Goal: Use online tool/utility: Utilize a website feature to perform a specific function

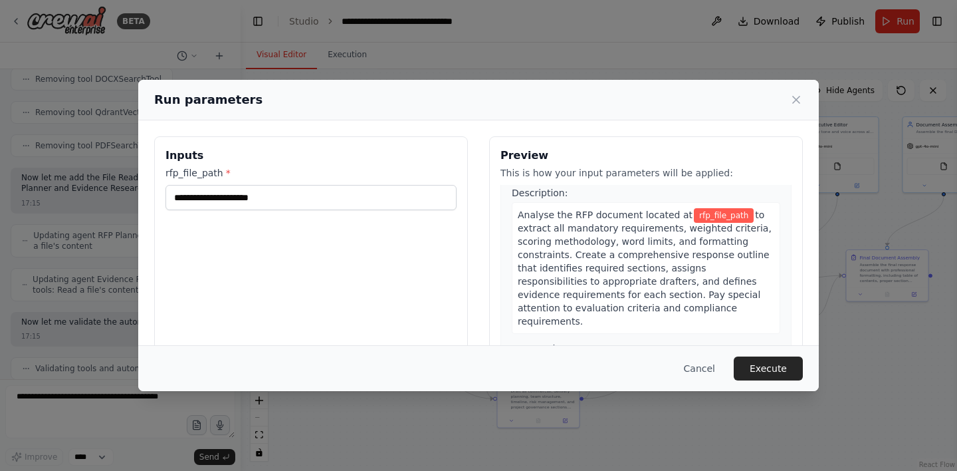
scroll to position [35, 0]
click at [707, 367] on button "Cancel" at bounding box center [699, 368] width 53 height 24
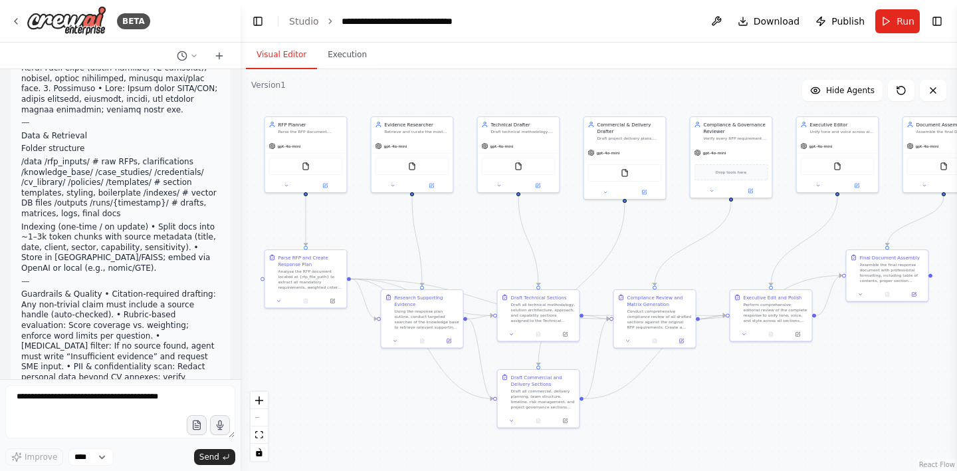
scroll to position [0, 0]
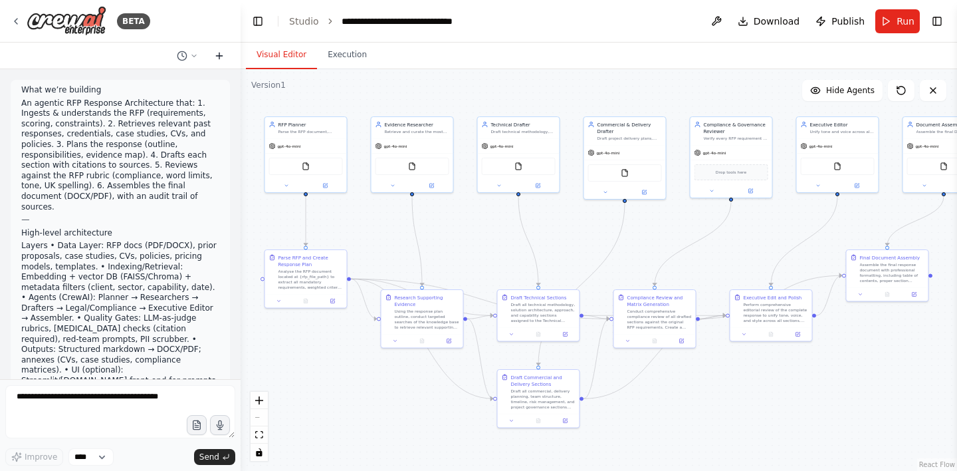
click at [223, 49] on button at bounding box center [219, 56] width 21 height 16
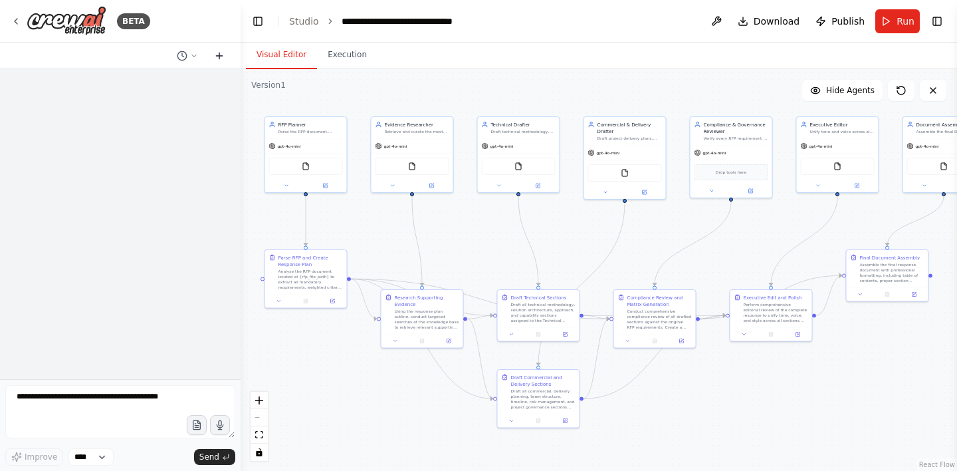
click at [222, 56] on icon at bounding box center [219, 56] width 11 height 11
click at [219, 54] on icon at bounding box center [219, 56] width 11 height 11
click at [219, 58] on icon at bounding box center [219, 56] width 11 height 11
click at [347, 56] on button "Execution" at bounding box center [347, 55] width 60 height 28
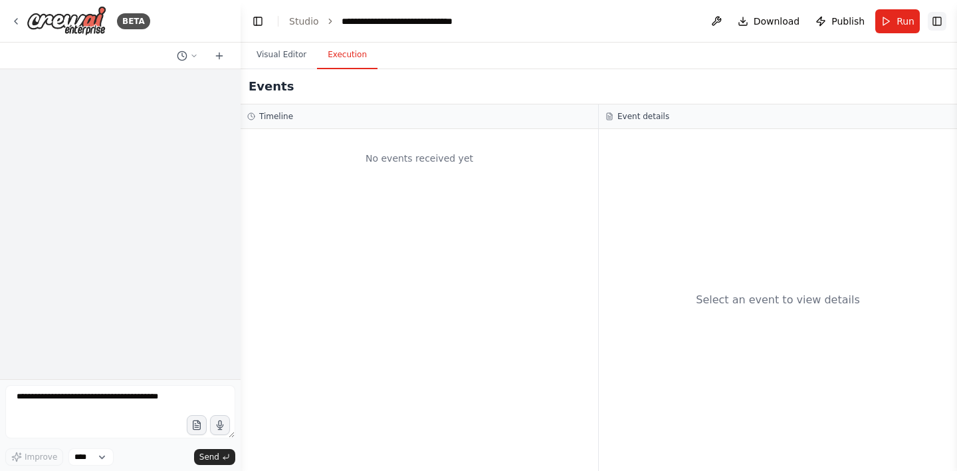
click at [937, 25] on button "Toggle Right Sidebar" at bounding box center [937, 21] width 19 height 19
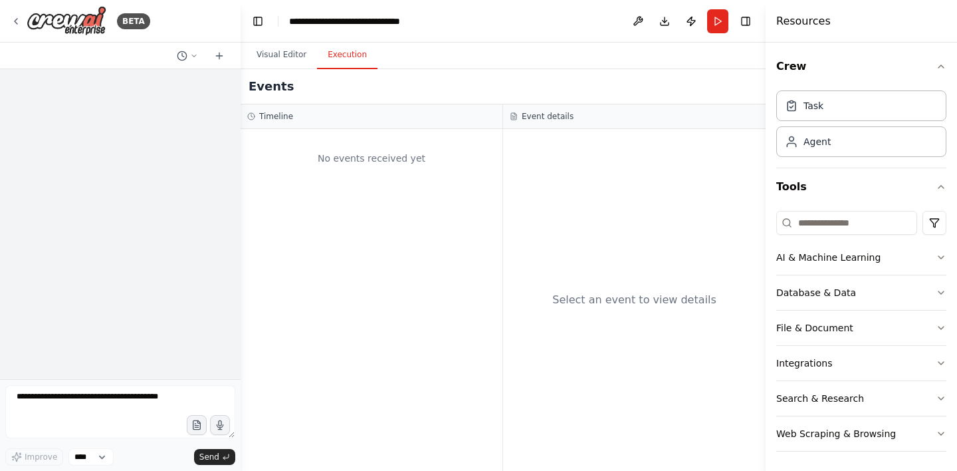
scroll to position [2, 0]
click at [693, 85] on div "Events" at bounding box center [503, 86] width 525 height 35
click at [643, 25] on button at bounding box center [637, 21] width 21 height 24
click at [640, 20] on div at bounding box center [637, 21] width 21 height 24
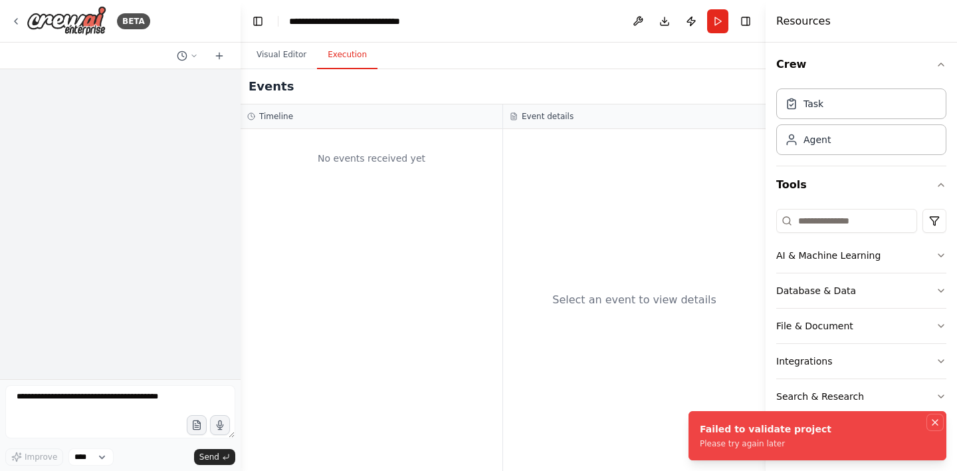
click at [937, 423] on icon "Notifications (F8)" at bounding box center [935, 421] width 5 height 5
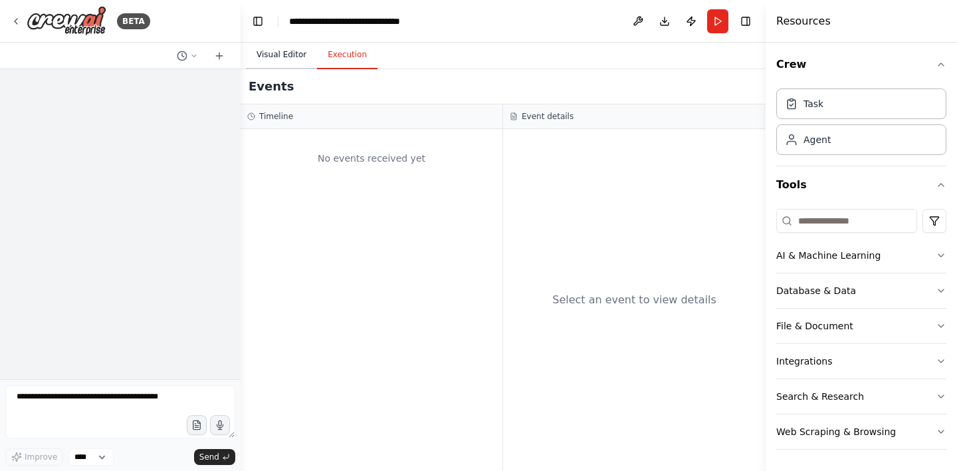
click at [284, 53] on button "Visual Editor" at bounding box center [281, 55] width 71 height 28
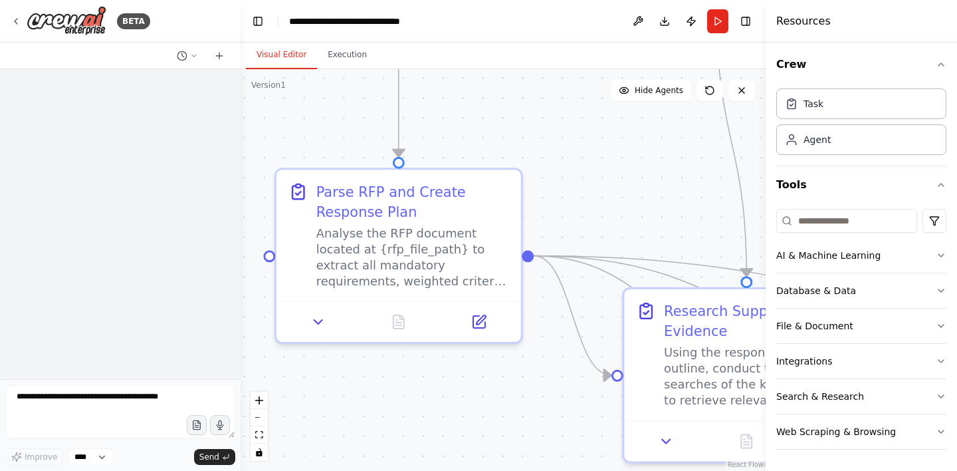
drag, startPoint x: 356, startPoint y: 383, endPoint x: 476, endPoint y: 378, distance: 120.4
click at [476, 378] on div ".deletable-edge-delete-btn { width: 20px; height: 20px; border: 0px solid #ffff…" at bounding box center [503, 269] width 525 height 401
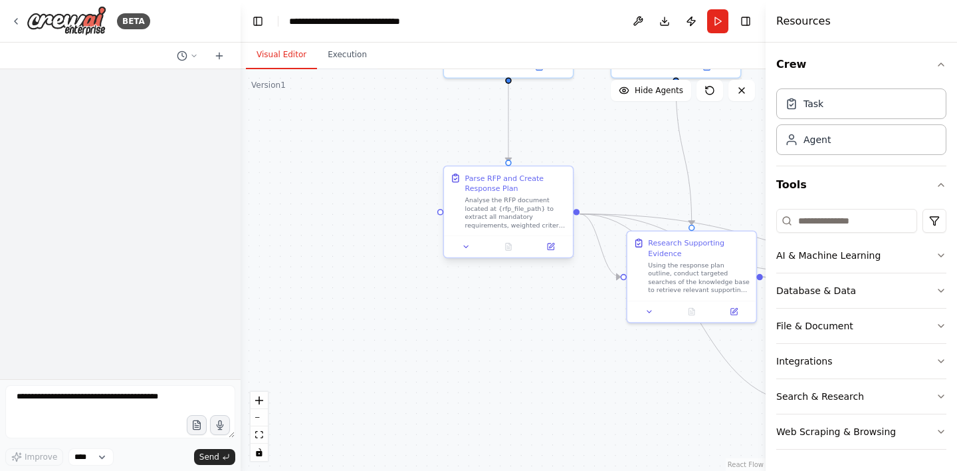
click at [544, 190] on div "Parse RFP and Create Response Plan" at bounding box center [516, 183] width 102 height 21
click at [556, 247] on button at bounding box center [550, 246] width 36 height 13
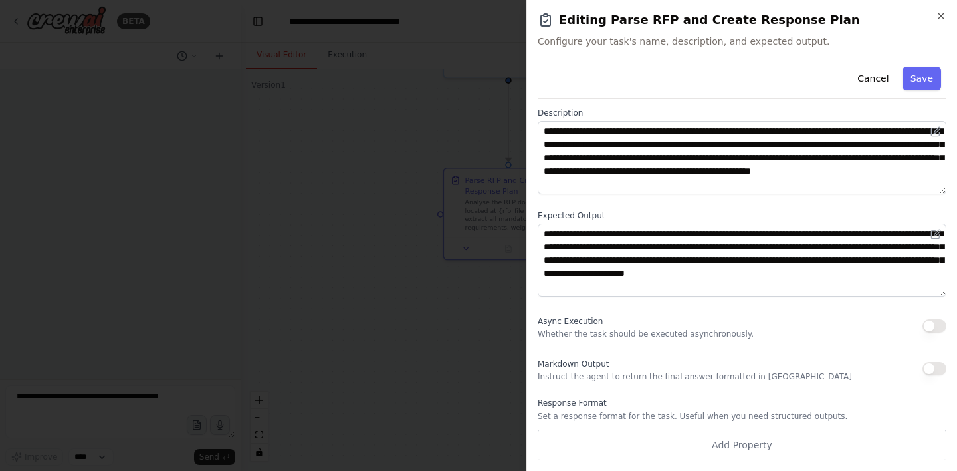
scroll to position [0, 0]
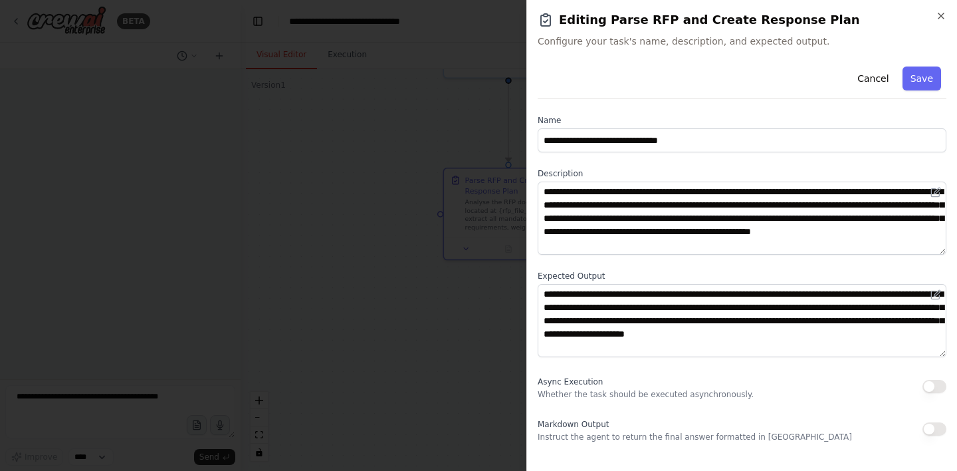
click at [935, 19] on h2 "Editing Parse RFP and Create Response Plan" at bounding box center [742, 20] width 409 height 19
click at [945, 14] on icon "button" at bounding box center [941, 16] width 11 height 11
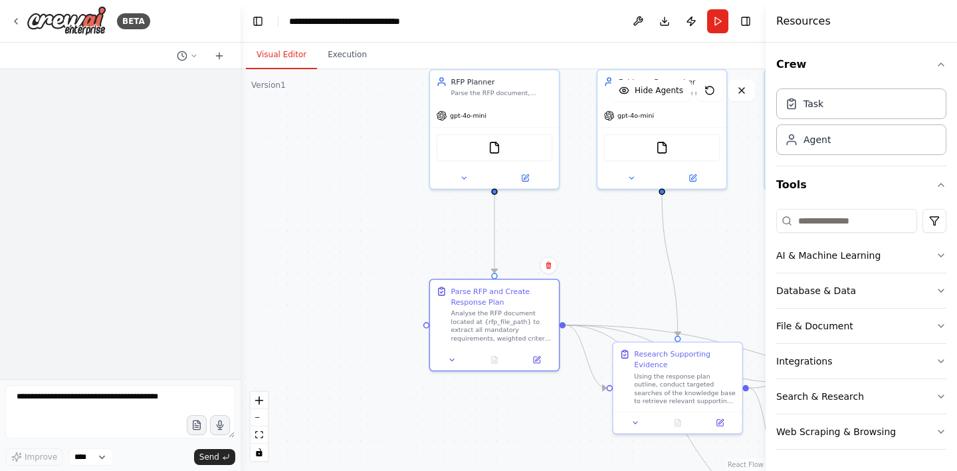
drag, startPoint x: 400, startPoint y: 150, endPoint x: 379, endPoint y: 297, distance: 149.1
click at [380, 297] on div ".deletable-edge-delete-btn { width: 20px; height: 20px; border: 0px solid #ffff…" at bounding box center [503, 269] width 525 height 401
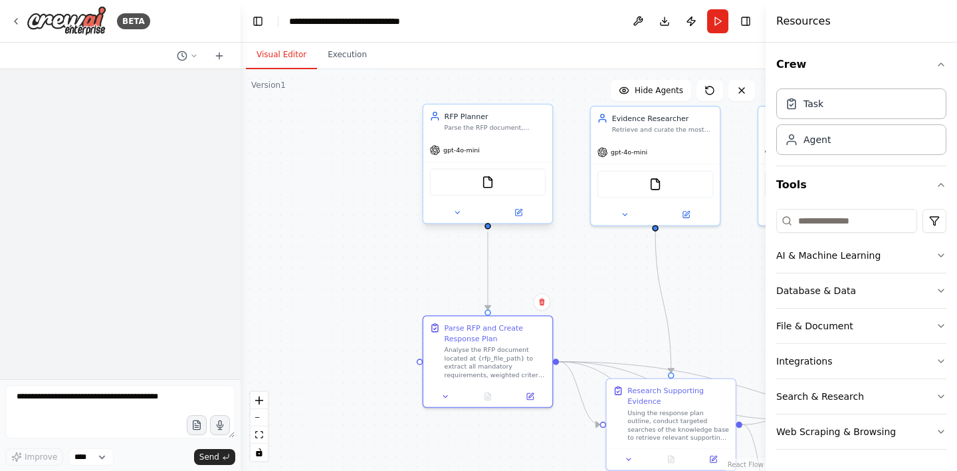
click at [502, 191] on div "FileReadTool" at bounding box center [488, 181] width 116 height 27
click at [495, 187] on div "FileReadTool" at bounding box center [488, 181] width 116 height 27
click at [520, 213] on icon at bounding box center [518, 212] width 6 height 6
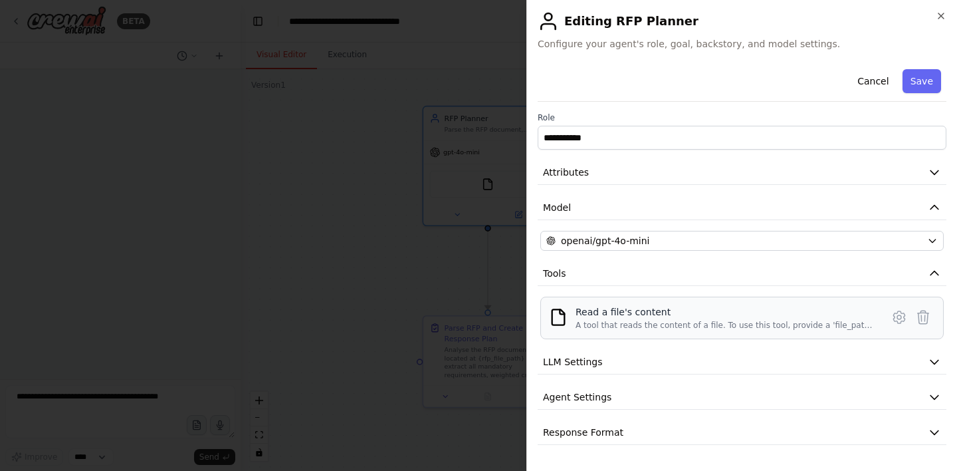
click at [824, 318] on div "Read a file's content" at bounding box center [725, 311] width 298 height 13
click at [898, 322] on icon at bounding box center [898, 317] width 11 height 12
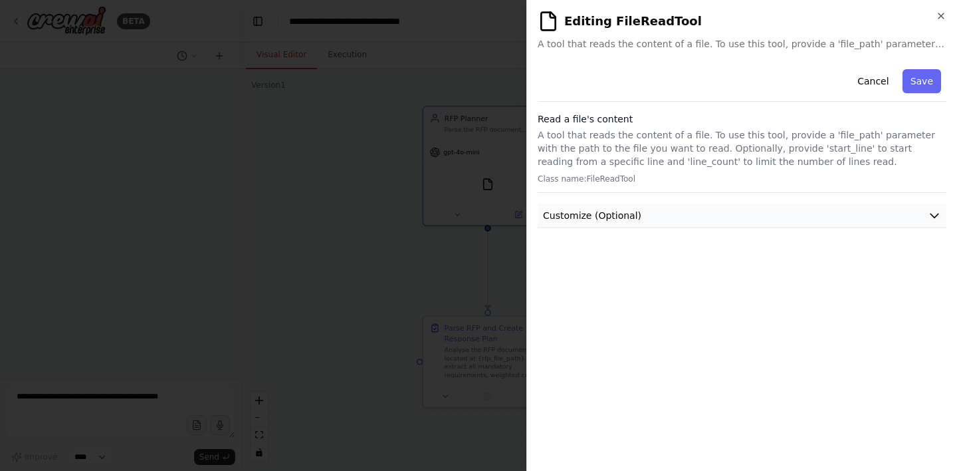
click at [679, 217] on button "Customize (Optional)" at bounding box center [742, 215] width 409 height 25
click at [669, 250] on div "File Path" at bounding box center [741, 257] width 403 height 37
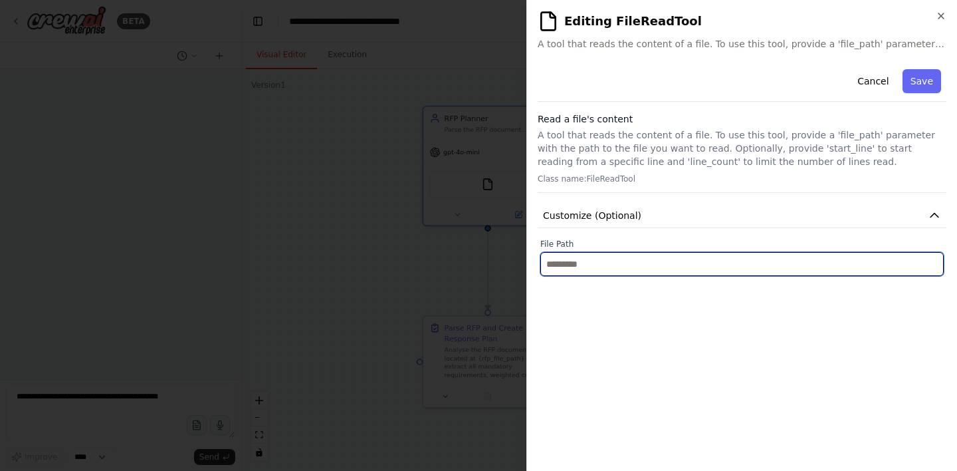
click at [663, 261] on input "text" at bounding box center [741, 264] width 403 height 24
click at [679, 271] on input "text" at bounding box center [741, 264] width 403 height 24
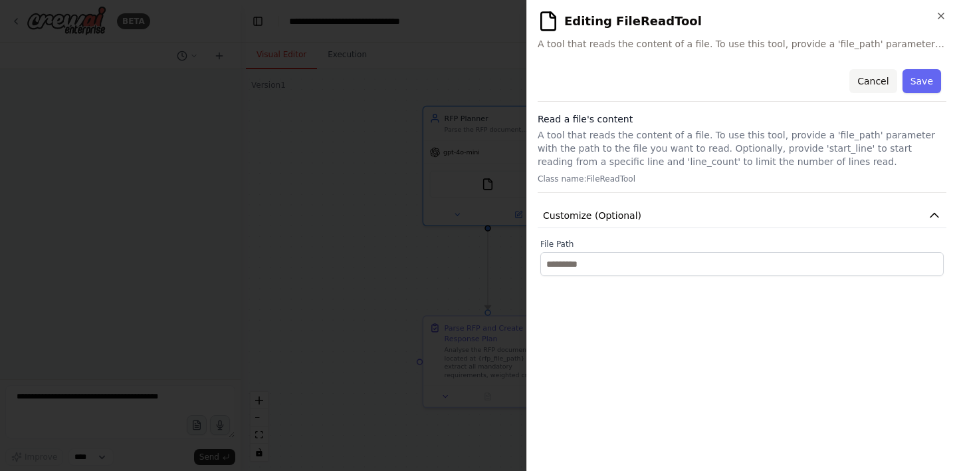
click at [876, 79] on button "Cancel" at bounding box center [872, 81] width 47 height 24
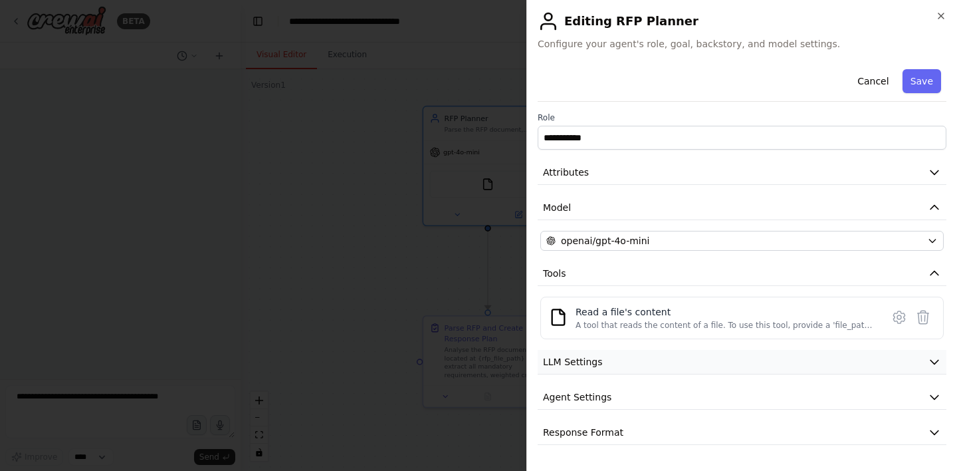
click at [586, 359] on span "LLM Settings" at bounding box center [573, 361] width 60 height 13
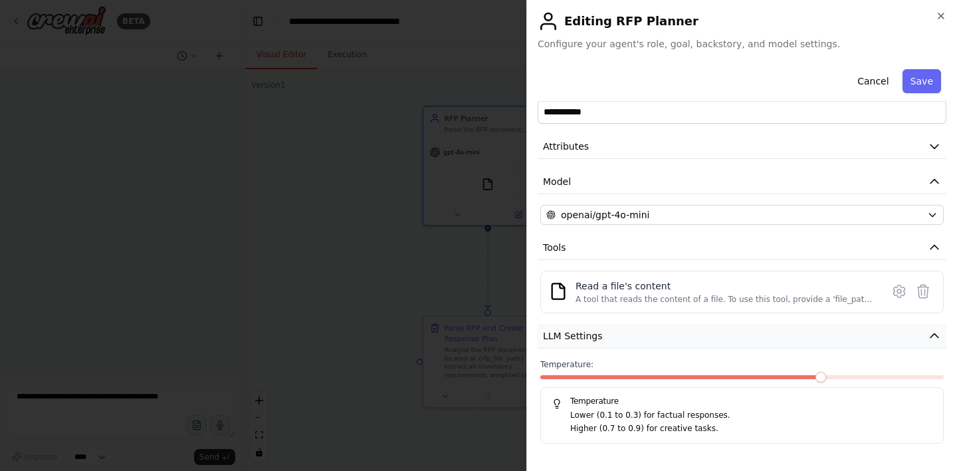
scroll to position [13, 0]
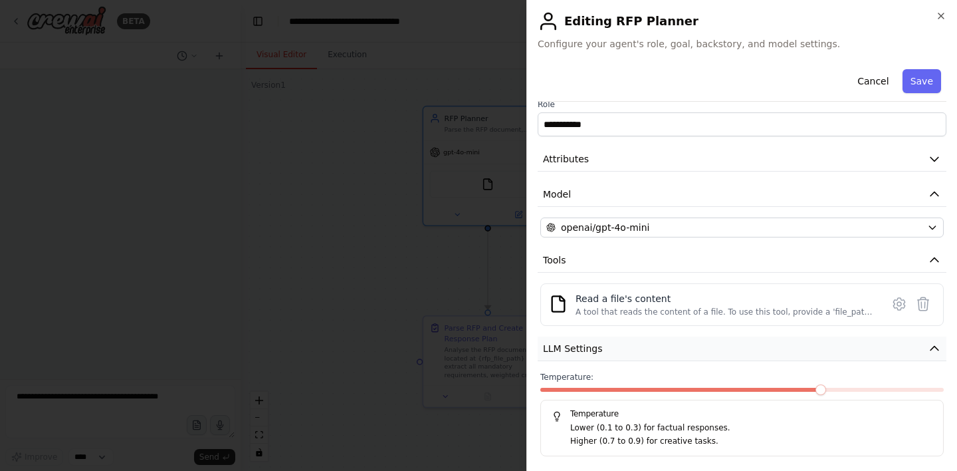
click at [584, 348] on span "LLM Settings" at bounding box center [573, 348] width 60 height 13
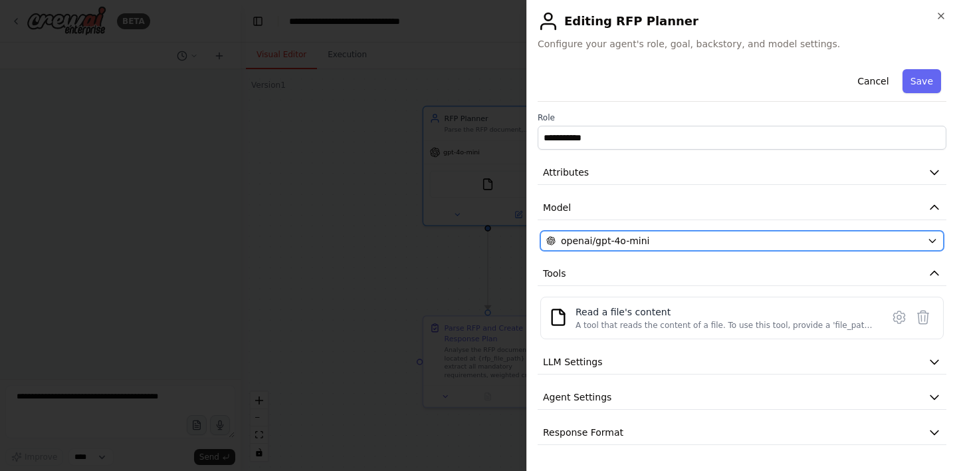
click at [699, 236] on div "openai/gpt-4o-mini" at bounding box center [734, 240] width 376 height 13
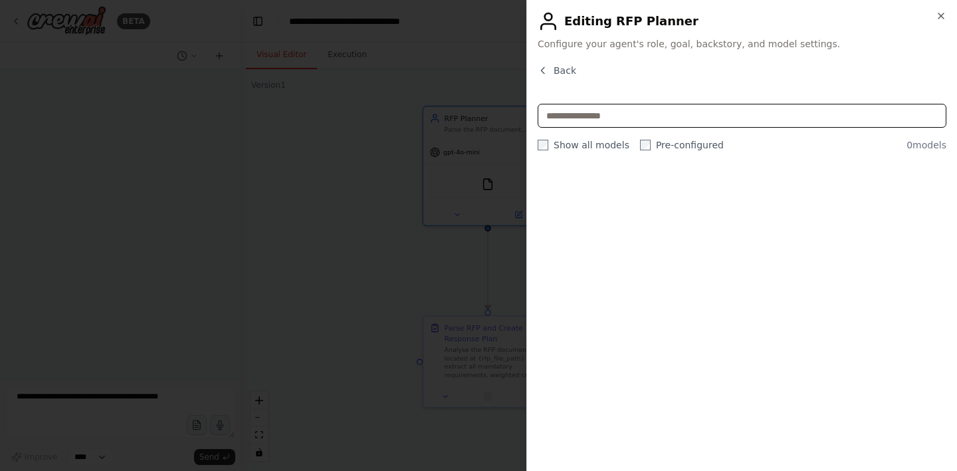
click at [615, 126] on input "text" at bounding box center [742, 116] width 409 height 24
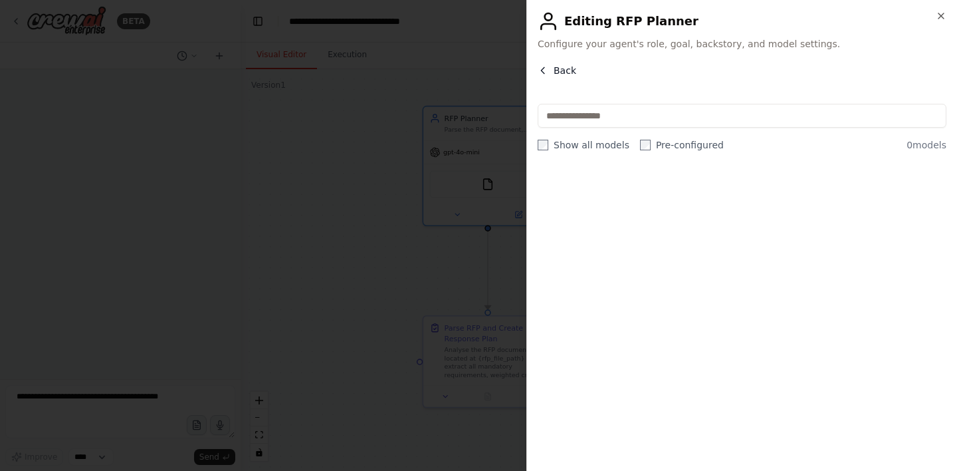
click at [547, 68] on icon "button" at bounding box center [543, 70] width 11 height 11
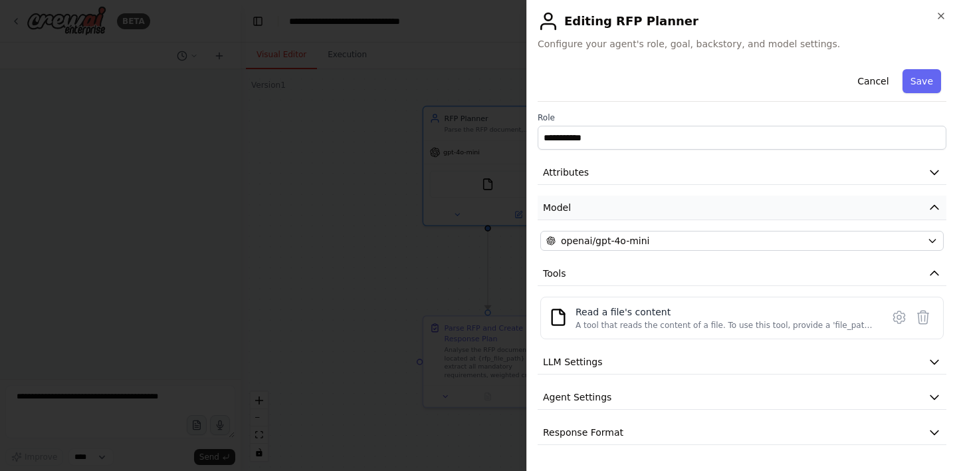
click at [936, 210] on icon "button" at bounding box center [934, 207] width 13 height 13
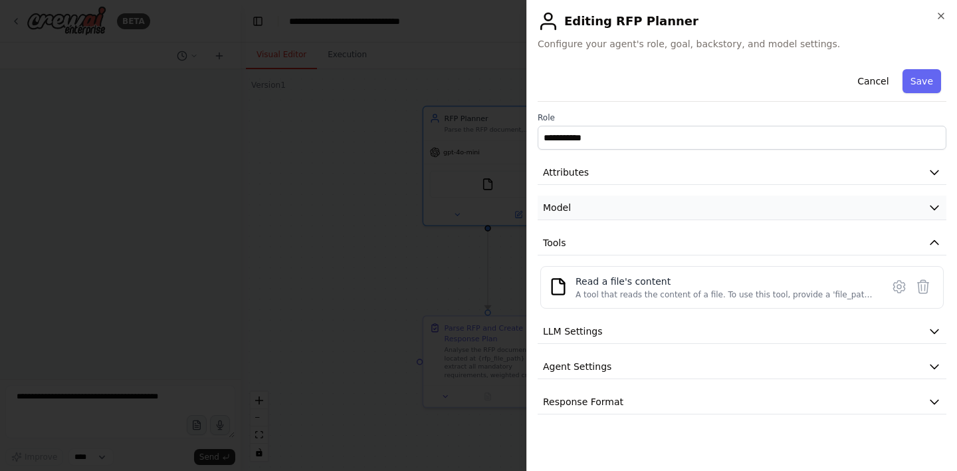
click at [936, 210] on icon "button" at bounding box center [934, 207] width 13 height 13
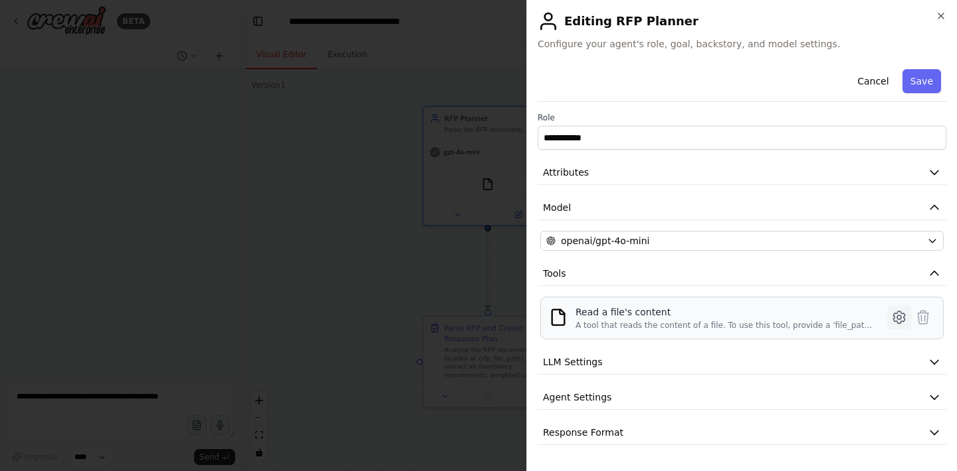
click at [904, 315] on icon at bounding box center [899, 317] width 16 height 16
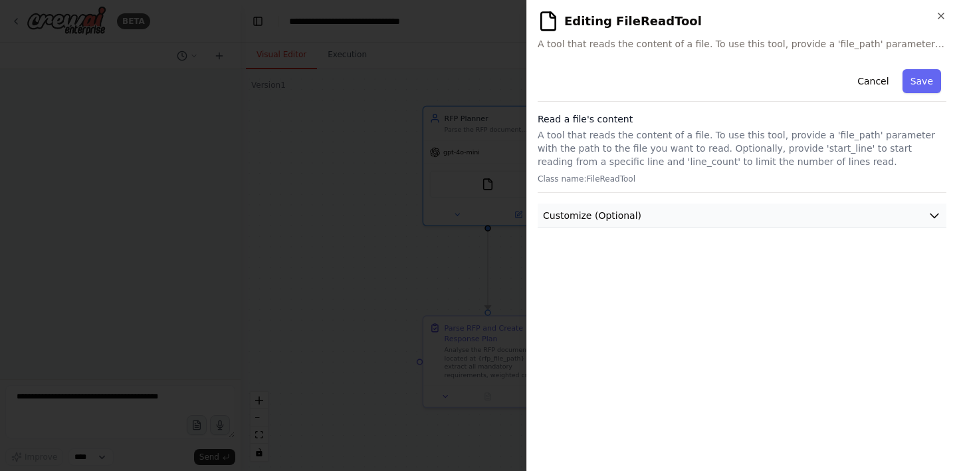
click at [679, 211] on button "Customize (Optional)" at bounding box center [742, 215] width 409 height 25
click at [875, 77] on button "Cancel" at bounding box center [872, 81] width 47 height 24
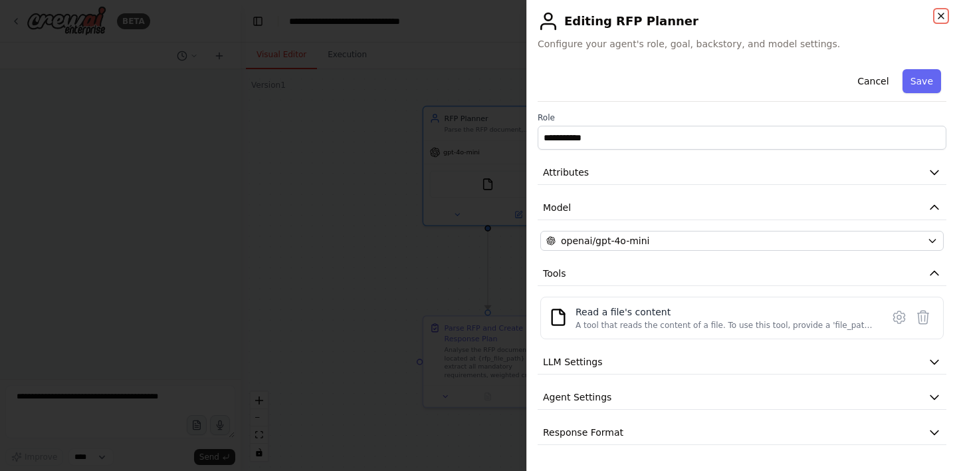
click at [941, 19] on icon "button" at bounding box center [941, 16] width 11 height 11
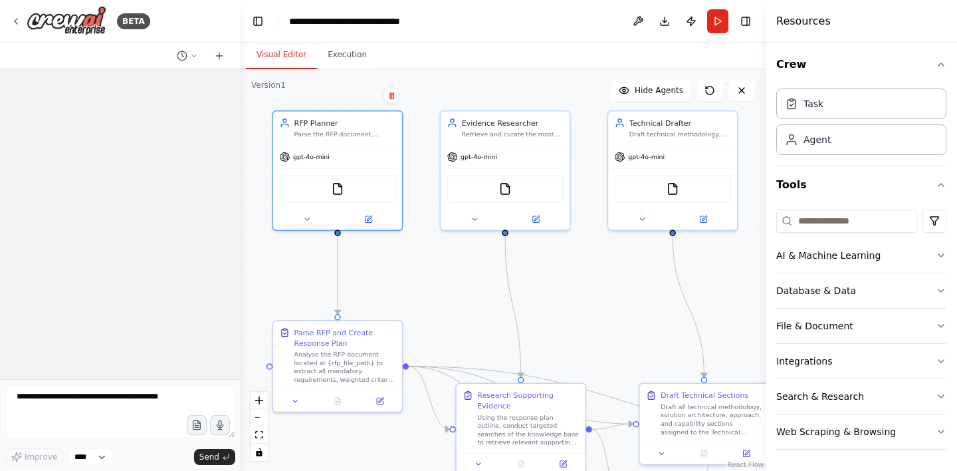
drag, startPoint x: 505, startPoint y: 263, endPoint x: 334, endPoint y: 206, distance: 180.1
click at [336, 207] on div ".deletable-edge-delete-btn { width: 20px; height: 20px; border: 0px solid #ffff…" at bounding box center [503, 269] width 525 height 401
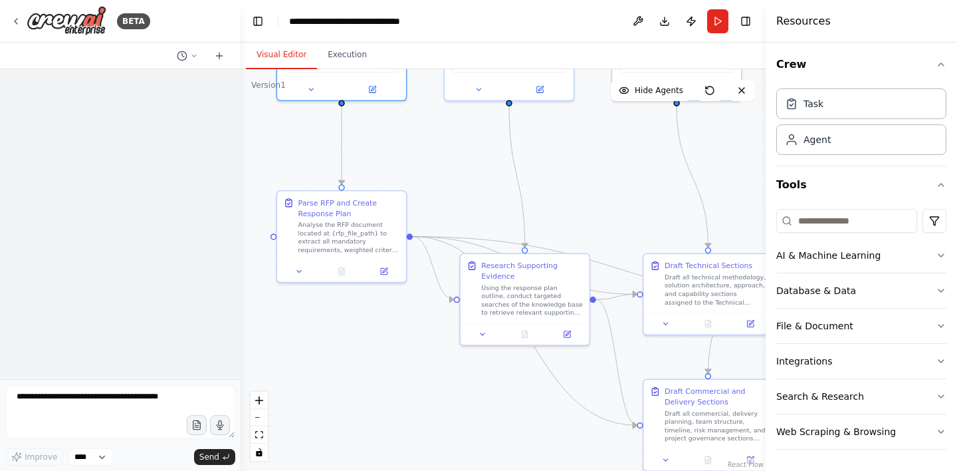
drag, startPoint x: 443, startPoint y: 229, endPoint x: 526, endPoint y: 167, distance: 103.0
click at [526, 167] on div ".deletable-edge-delete-btn { width: 20px; height: 20px; border: 0px solid #ffff…" at bounding box center [503, 269] width 525 height 401
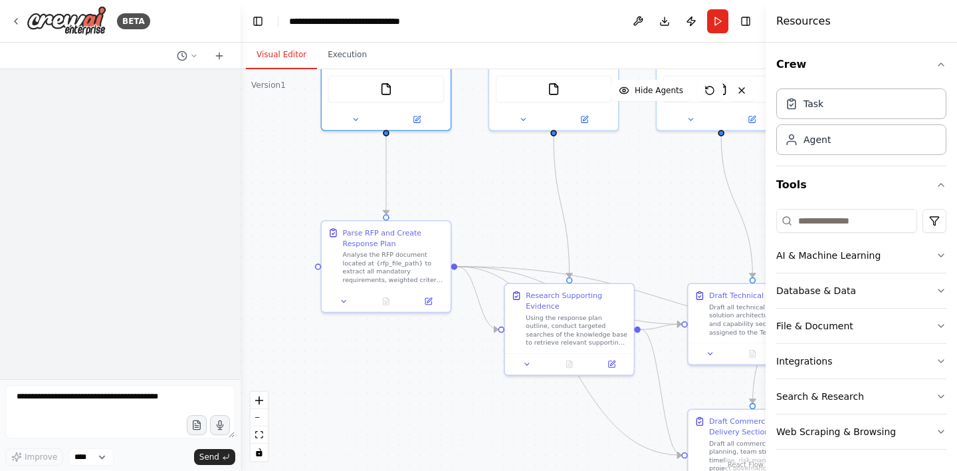
drag, startPoint x: 548, startPoint y: 178, endPoint x: 446, endPoint y: 324, distance: 178.5
click at [451, 316] on div ".deletable-edge-delete-btn { width: 20px; height: 20px; border: 0px solid #ffff…" at bounding box center [503, 269] width 525 height 401
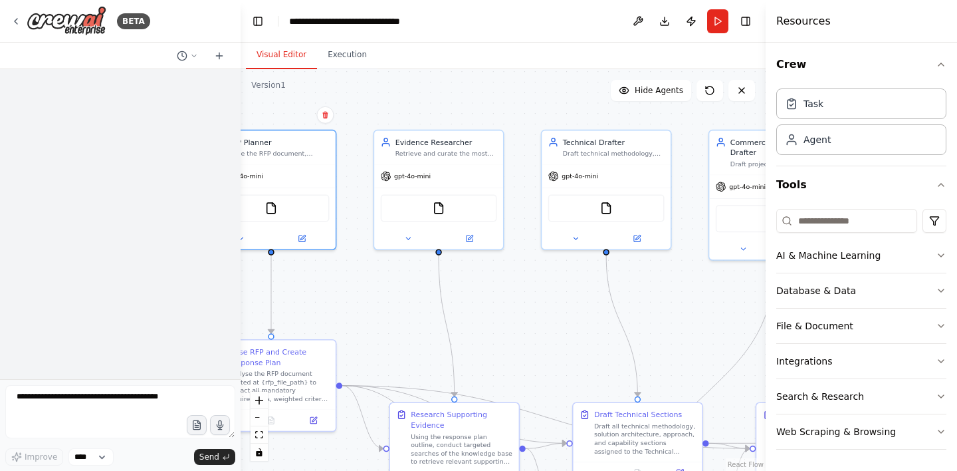
drag, startPoint x: 539, startPoint y: 346, endPoint x: 335, endPoint y: 360, distance: 204.5
click at [342, 359] on div ".deletable-edge-delete-btn { width: 20px; height: 20px; border: 0px solid #ffff…" at bounding box center [503, 269] width 525 height 401
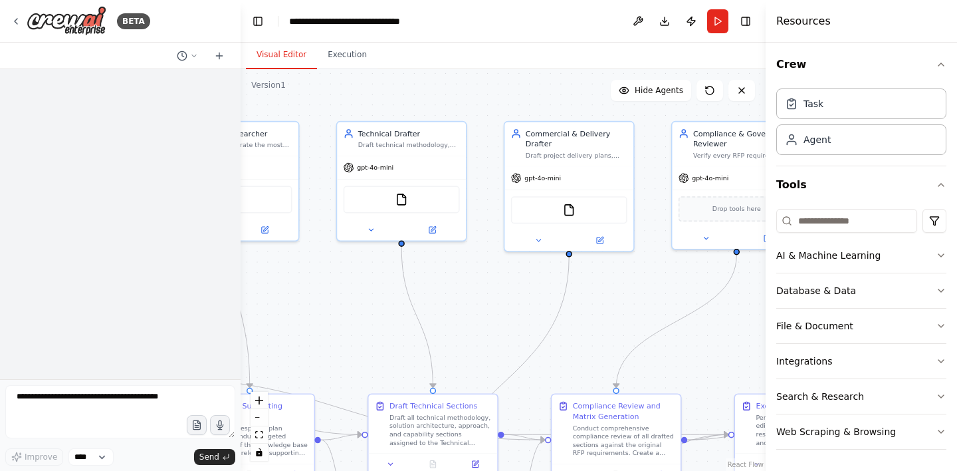
drag, startPoint x: 445, startPoint y: 344, endPoint x: 463, endPoint y: 325, distance: 26.8
click at [450, 325] on div ".deletable-edge-delete-btn { width: 20px; height: 20px; border: 0px solid #ffff…" at bounding box center [503, 269] width 525 height 401
